Goal: Task Accomplishment & Management: Complete application form

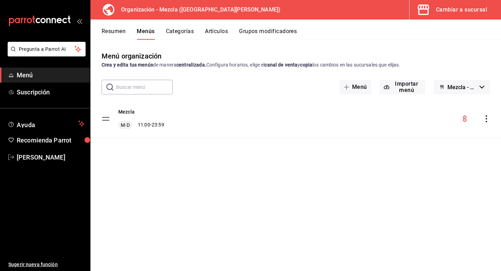
click at [462, 7] on div "Cambiar a sucursal" at bounding box center [461, 10] width 51 height 10
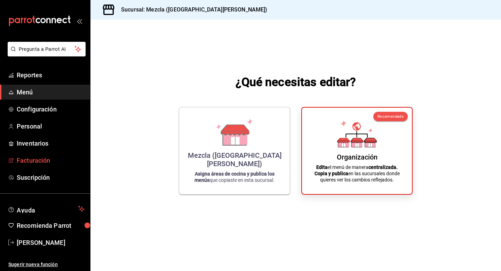
click at [69, 163] on span "Facturación" at bounding box center [51, 159] width 68 height 9
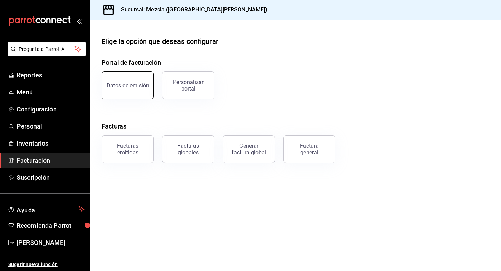
click at [143, 83] on div "Datos de emisión" at bounding box center [127, 85] width 43 height 7
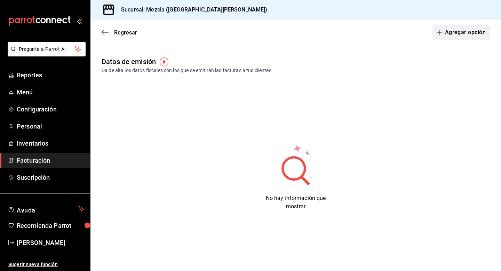
click at [461, 33] on button "Agregar opción" at bounding box center [460, 32] width 57 height 15
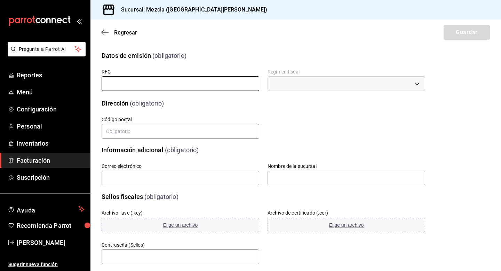
click at [156, 80] on input "text" at bounding box center [181, 83] width 158 height 15
click at [200, 87] on input "text" at bounding box center [181, 83] width 158 height 15
paste input "UDA190327JC6"
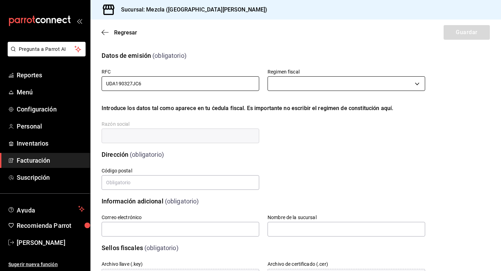
type input "UDA190327JC6"
click at [300, 85] on body "Pregunta a Parrot AI Reportes Menú Configuración Personal Inventarios Facturaci…" at bounding box center [250, 135] width 501 height 271
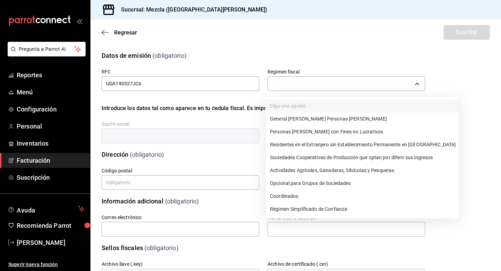
click at [305, 84] on div at bounding box center [250, 135] width 501 height 271
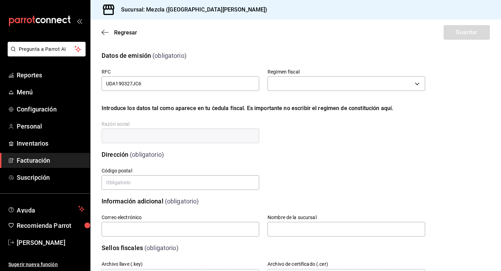
click at [305, 84] on body "Pregunta a Parrot AI Reportes Menú Configuración Personal Inventarios Facturaci…" at bounding box center [250, 135] width 501 height 271
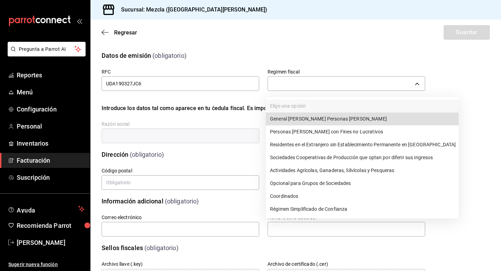
click at [291, 114] on li "General [PERSON_NAME] Personas [PERSON_NAME]" at bounding box center [362, 118] width 193 height 13
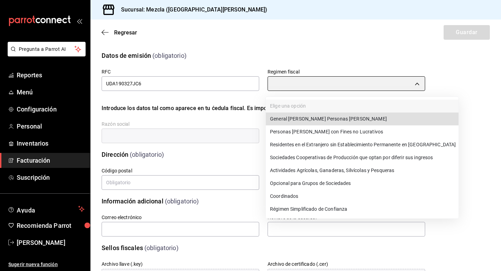
type input "601"
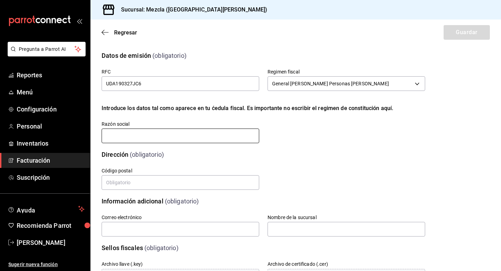
click at [208, 139] on input "text" at bounding box center [181, 135] width 158 height 15
type input "LA UNI DAVIDO"
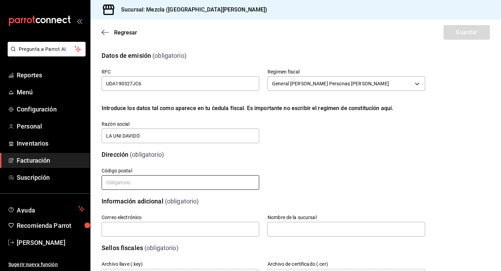
type input "8"
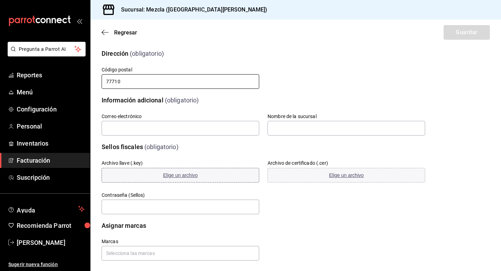
scroll to position [102, 0]
type input "77710"
click at [153, 130] on input "text" at bounding box center [181, 127] width 158 height 15
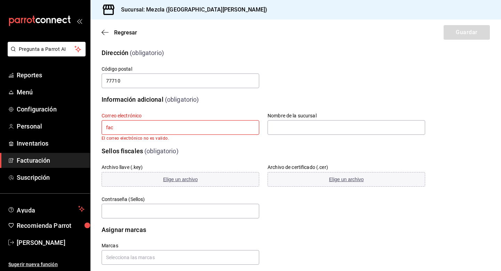
type input "[EMAIL_ADDRESS][DOMAIN_NAME]"
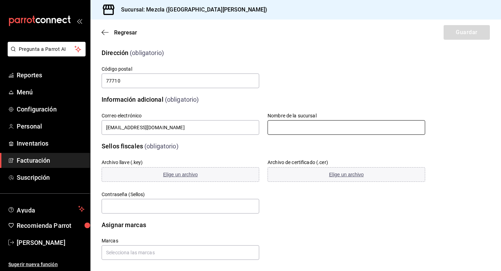
click at [335, 125] on input "text" at bounding box center [346, 127] width 158 height 15
type input "Mezcla"
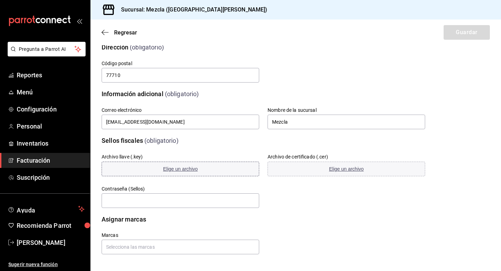
click at [159, 171] on button "Elige un archivo" at bounding box center [181, 168] width 158 height 15
click at [346, 164] on button "Elige un archivo" at bounding box center [346, 168] width 158 height 15
click at [191, 202] on input "text" at bounding box center [181, 200] width 158 height 15
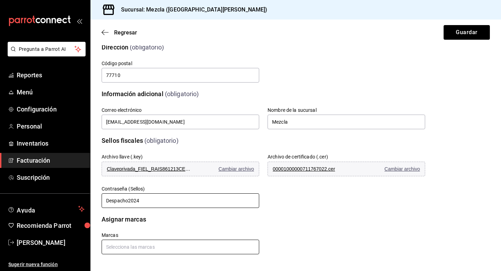
type input "Despacho2024"
click at [163, 247] on input "text" at bounding box center [181, 246] width 158 height 15
click at [180, 227] on li "Mezcla - [GEOGRAPHIC_DATA][PERSON_NAME]" at bounding box center [179, 230] width 155 height 11
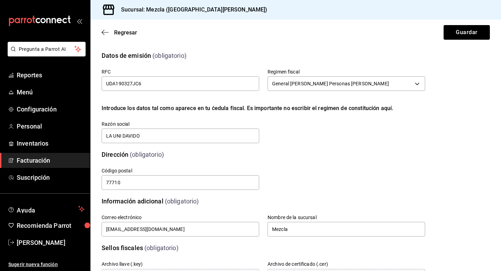
scroll to position [130, 0]
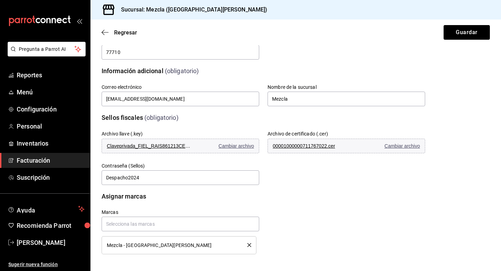
click at [346, 204] on div "Marcas Mezcla - [GEOGRAPHIC_DATA][PERSON_NAME]" at bounding box center [255, 223] width 340 height 62
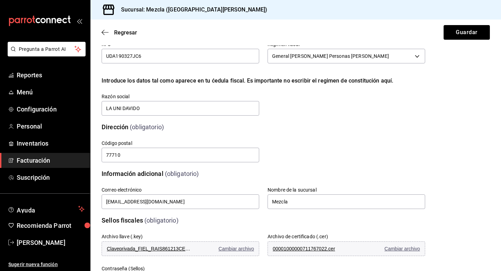
scroll to position [0, 0]
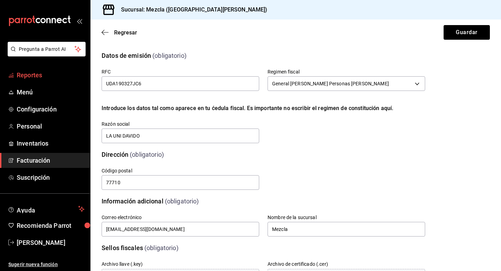
click at [46, 78] on span "Reportes" at bounding box center [51, 74] width 68 height 9
